Goal: Information Seeking & Learning: Find specific fact

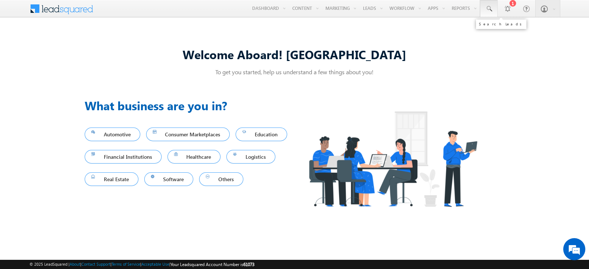
click at [488, 9] on span at bounding box center [488, 8] width 7 height 7
click at [499, 29] on input "text" at bounding box center [532, 28] width 100 height 9
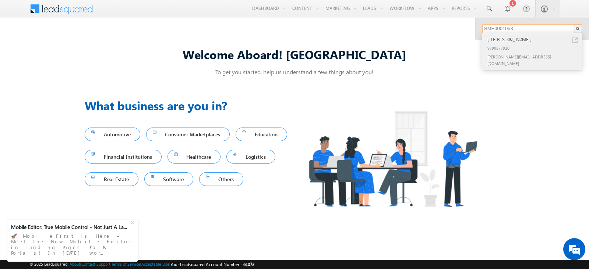
type input "SME0001053"
click at [574, 39] on link at bounding box center [574, 40] width 5 height 5
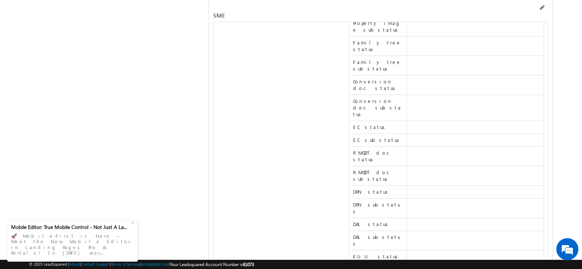
scroll to position [9689, 0]
